Goal: Task Accomplishment & Management: Complete application form

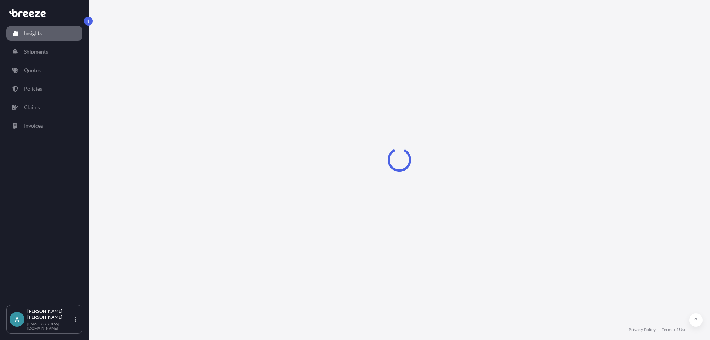
select select "2025"
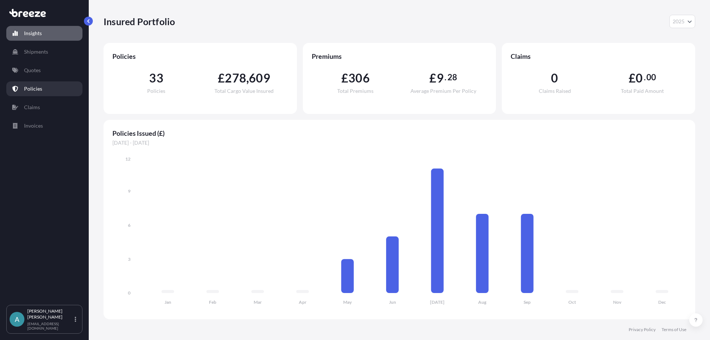
click at [53, 86] on link "Policies" at bounding box center [44, 88] width 76 height 15
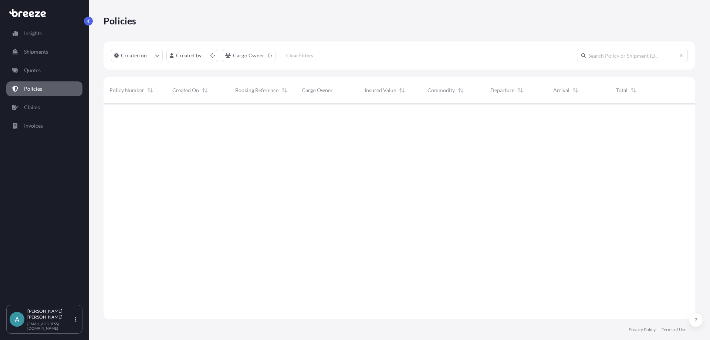
scroll to position [214, 586]
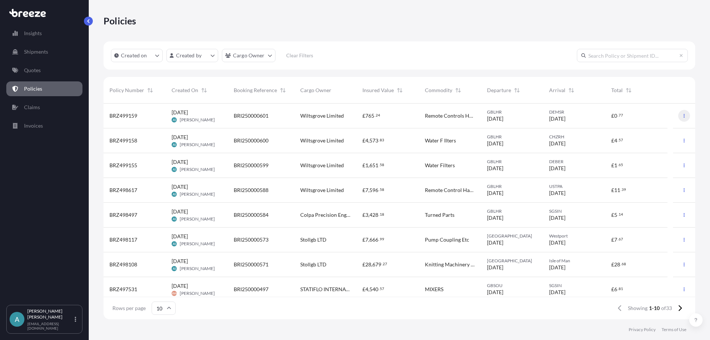
click at [683, 114] on icon "button" at bounding box center [683, 116] width 1 height 4
click at [661, 116] on link "Duplicate quote" at bounding box center [640, 117] width 68 height 12
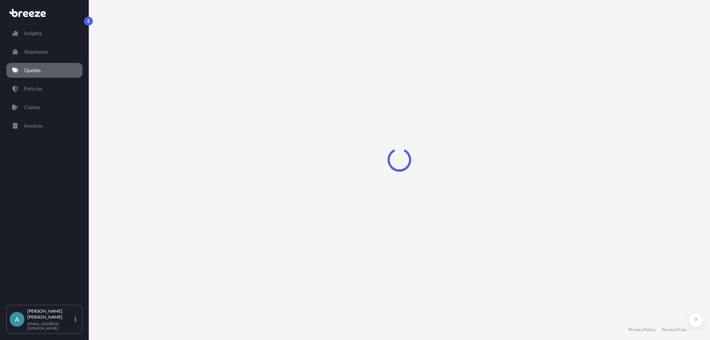
select select "Road"
select select "Air"
select select "Road"
select select "3"
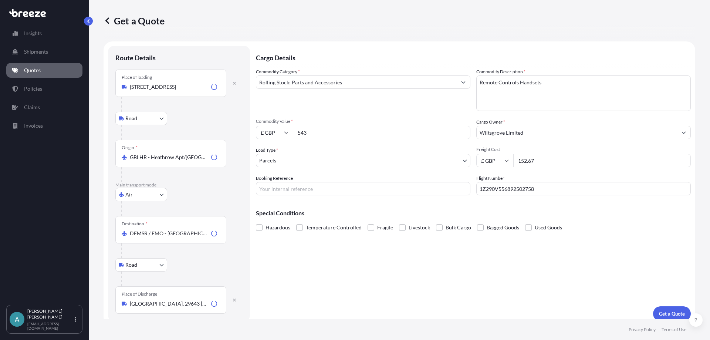
scroll to position [6, 0]
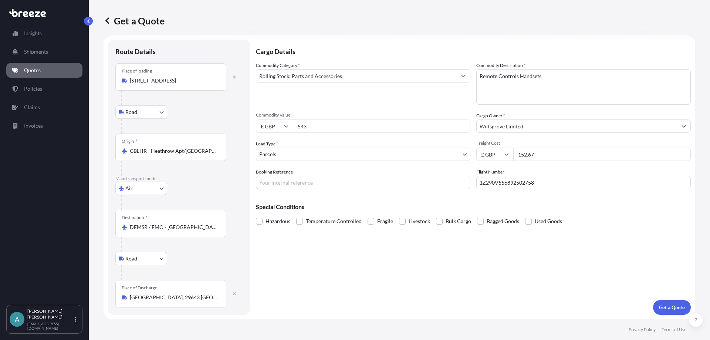
click at [344, 126] on input "543" at bounding box center [381, 125] width 177 height 13
drag, startPoint x: 328, startPoint y: 126, endPoint x: 275, endPoint y: 126, distance: 52.8
click at [275, 126] on div "£ GBP 543" at bounding box center [363, 125] width 214 height 13
type input "1613"
click at [587, 78] on textarea "Remote Controls Handsets" at bounding box center [583, 86] width 214 height 35
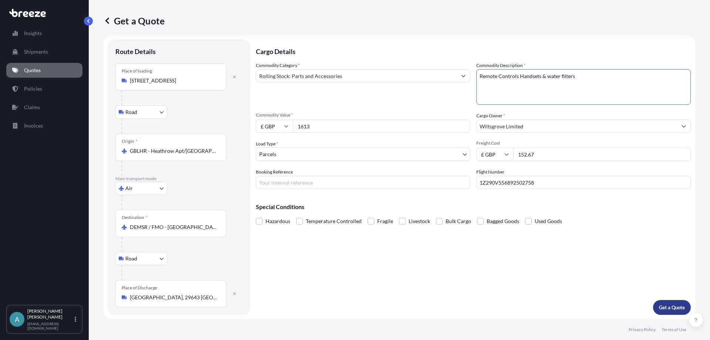
type textarea "Remote Controls Handsets & water filters"
click at [675, 302] on button "Get a Quote" at bounding box center [672, 307] width 38 height 15
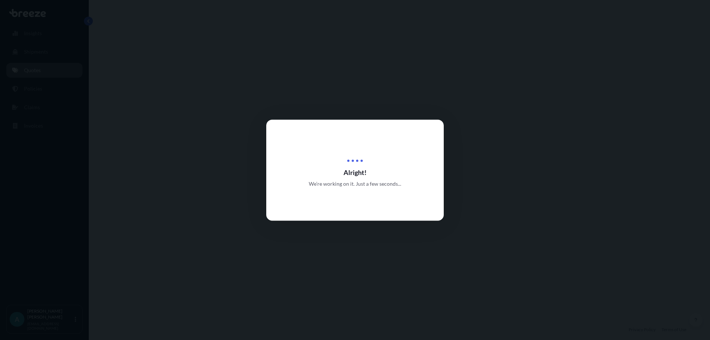
select select "Road"
select select "Air"
select select "Road"
select select "3"
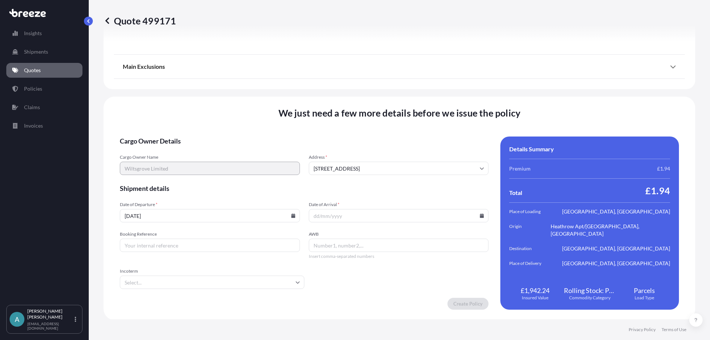
scroll to position [980, 0]
click at [291, 214] on icon at bounding box center [293, 214] width 4 height 4
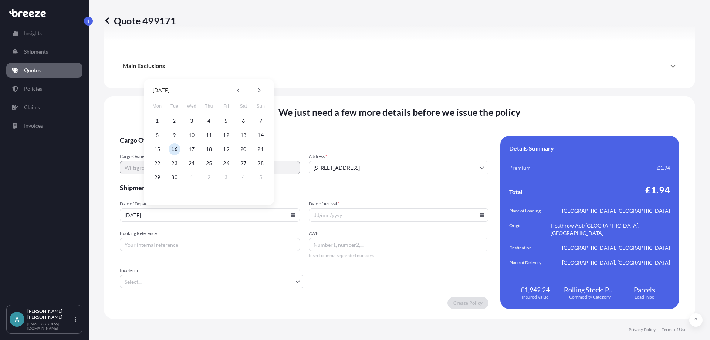
click at [174, 146] on button "16" at bounding box center [175, 149] width 12 height 12
click at [480, 214] on icon at bounding box center [482, 214] width 4 height 4
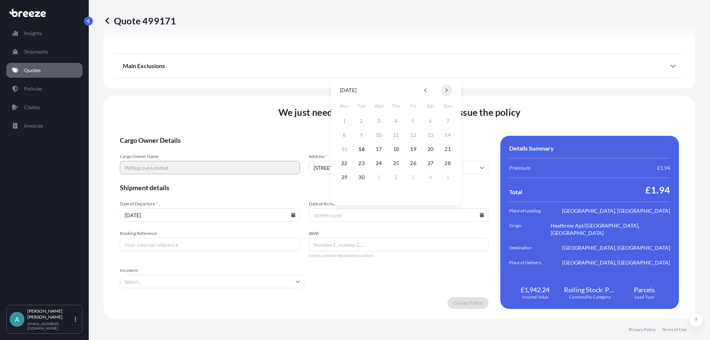
click at [447, 94] on button at bounding box center [446, 90] width 12 height 12
click at [448, 92] on button at bounding box center [446, 90] width 12 height 12
click at [451, 149] on button "16" at bounding box center [448, 149] width 12 height 12
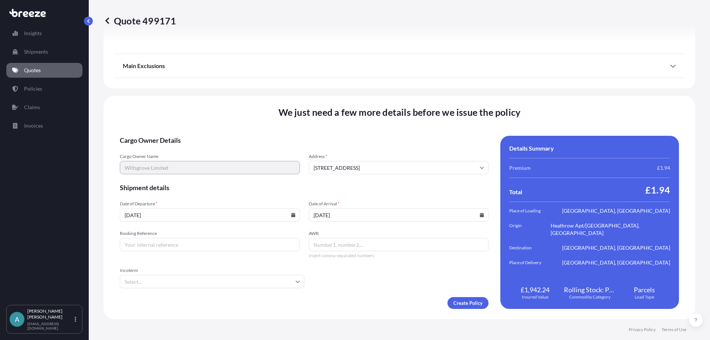
type input "[DATE]"
click at [240, 241] on input "Booking Reference" at bounding box center [210, 244] width 180 height 13
click at [212, 244] on input "Booking Reference" at bounding box center [210, 244] width 180 height 13
paste input "BRI250000601"
type input "BRI250000601"
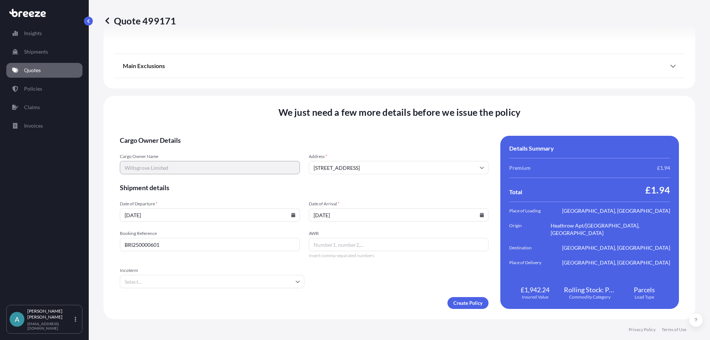
click at [327, 244] on input "AWB" at bounding box center [399, 244] width 180 height 13
click at [341, 241] on input "AWB" at bounding box center [399, 244] width 180 height 13
paste input "1Z290V556890857889"
type input "1Z290V556890857889"
click at [268, 283] on input "Incoterm" at bounding box center [212, 281] width 184 height 13
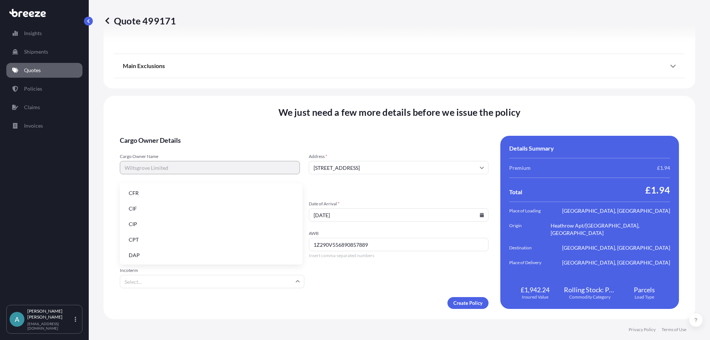
click at [176, 251] on li "DAP" at bounding box center [211, 255] width 177 height 14
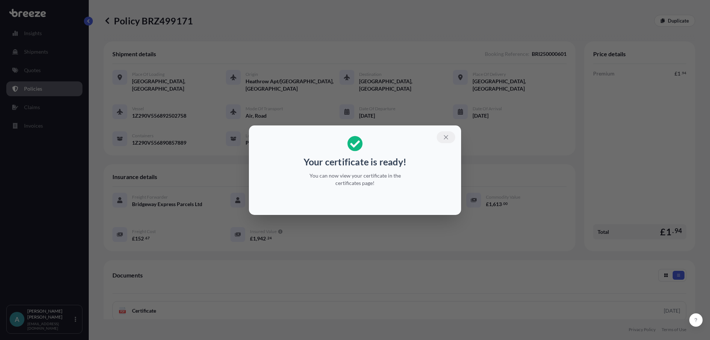
click at [447, 136] on icon "button" at bounding box center [445, 137] width 7 height 7
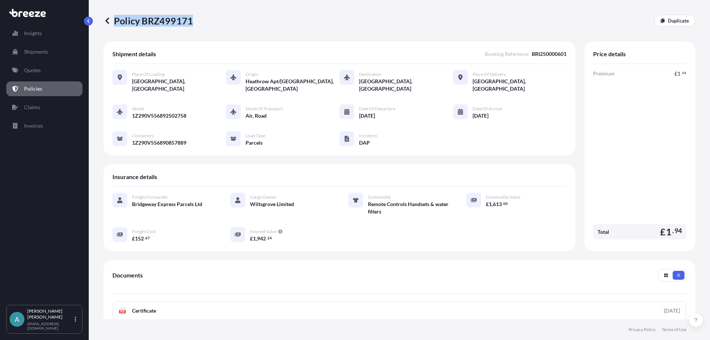
drag, startPoint x: 195, startPoint y: 19, endPoint x: 191, endPoint y: 22, distance: 5.0
click at [191, 22] on div "Policy BRZ499171 Duplicate" at bounding box center [398, 21] width 591 height 12
copy p "Policy BRZ499171"
